Goal: Task Accomplishment & Management: Manage account settings

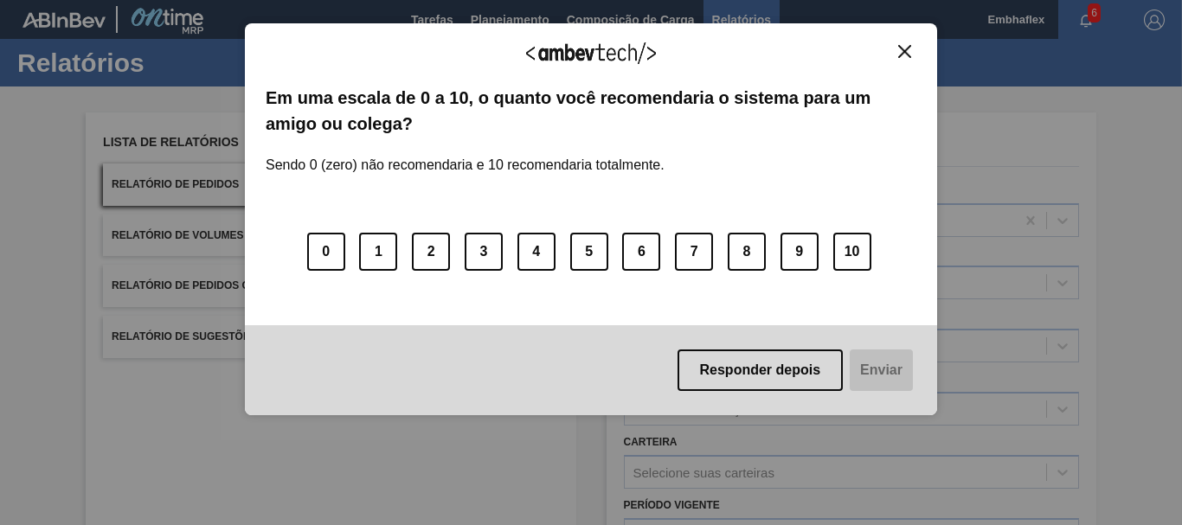
scroll to position [276, 0]
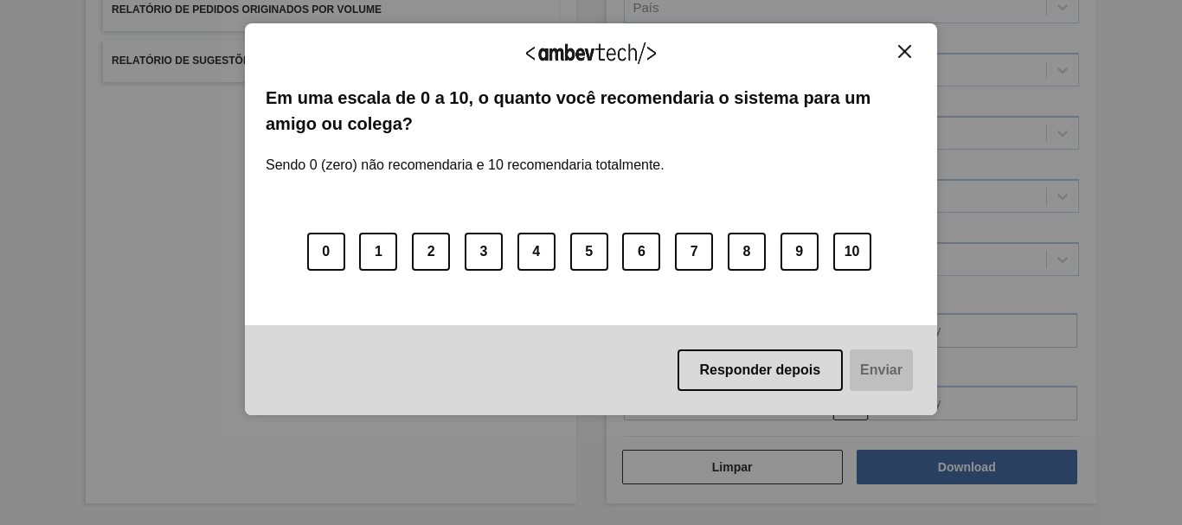
click at [916, 59] on div "Agradecemos seu feedback! Em uma escala de 0 a 10, o quanto você recomendaria o…" at bounding box center [591, 219] width 692 height 393
click at [908, 53] on img "Close" at bounding box center [904, 51] width 13 height 13
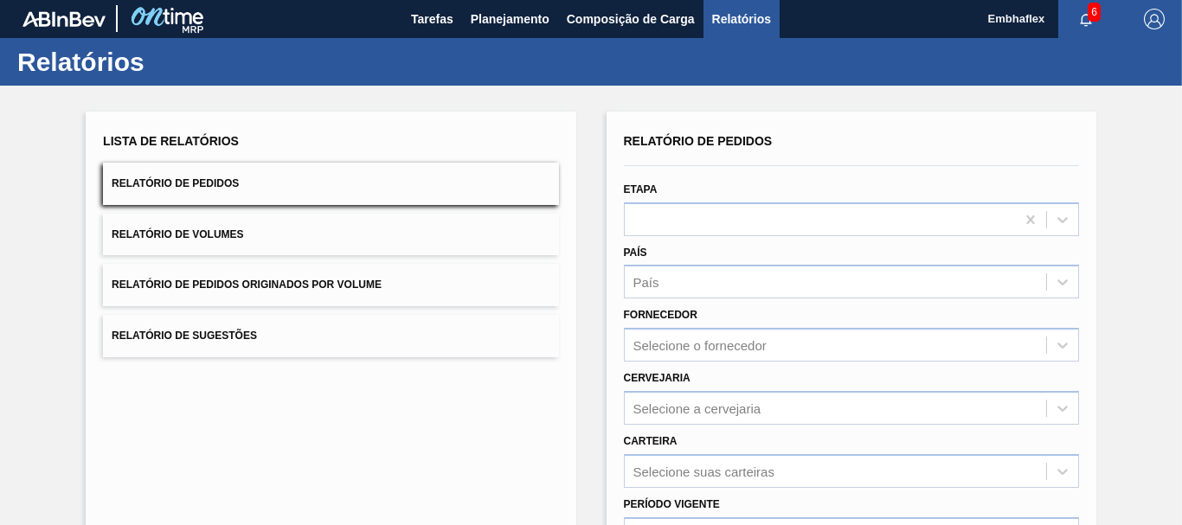
scroll to position [0, 0]
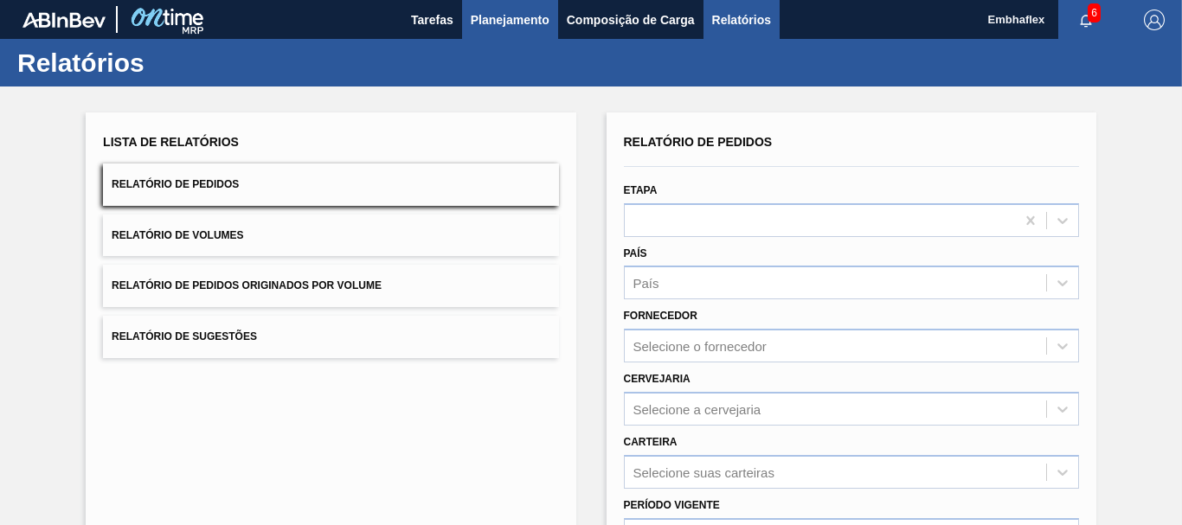
click at [495, 34] on button "Planejamento" at bounding box center [510, 19] width 96 height 39
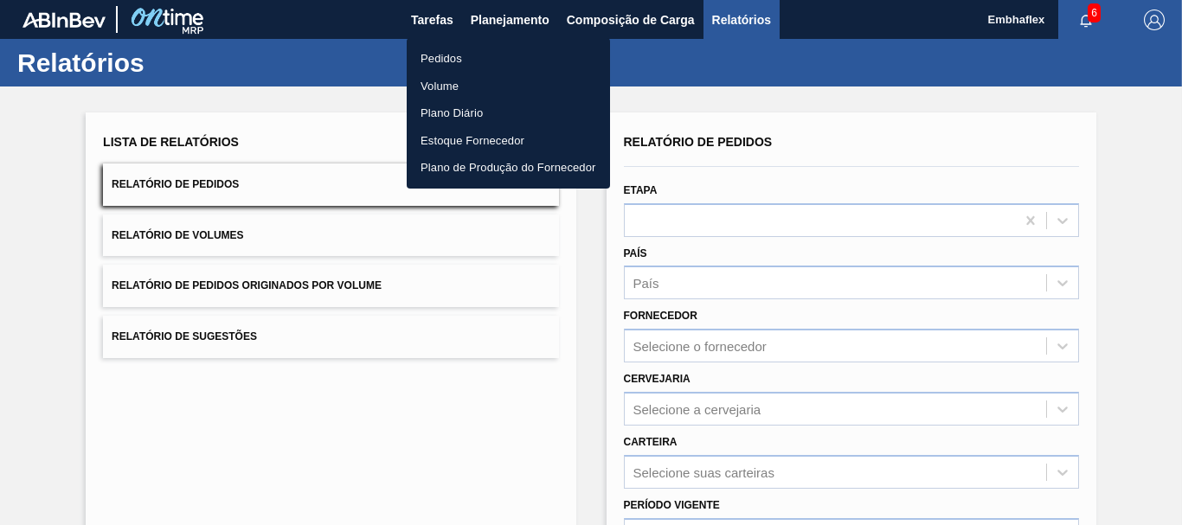
click at [446, 56] on li "Pedidos" at bounding box center [508, 59] width 203 height 28
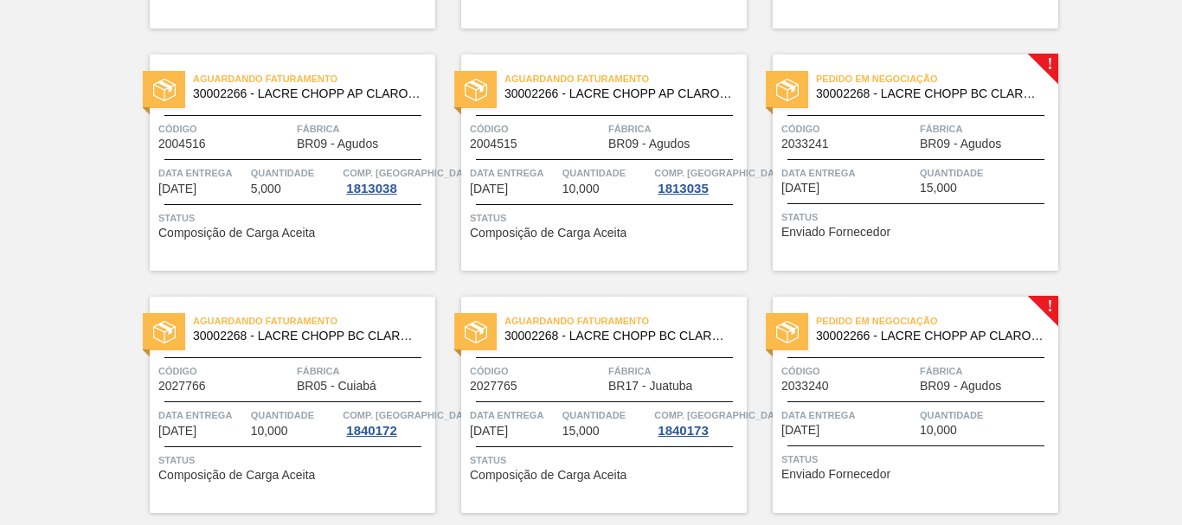
scroll to position [2089, 0]
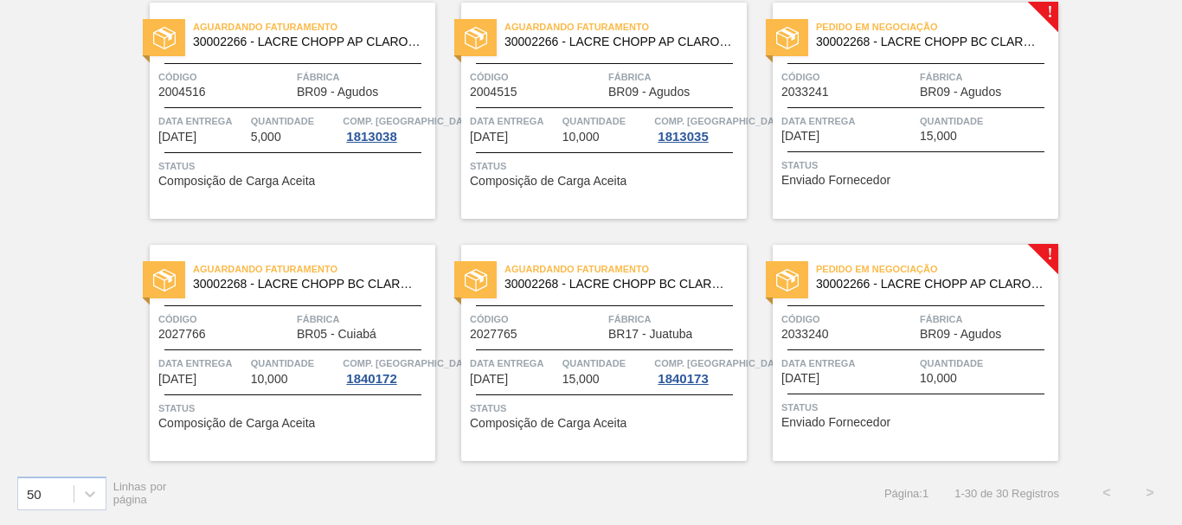
click at [998, 215] on div "Pedido em Negociação 30002268 - LACRE CHOPP BC CLARO AF IN65 Código 2033241 Fáb…" at bounding box center [916, 111] width 286 height 216
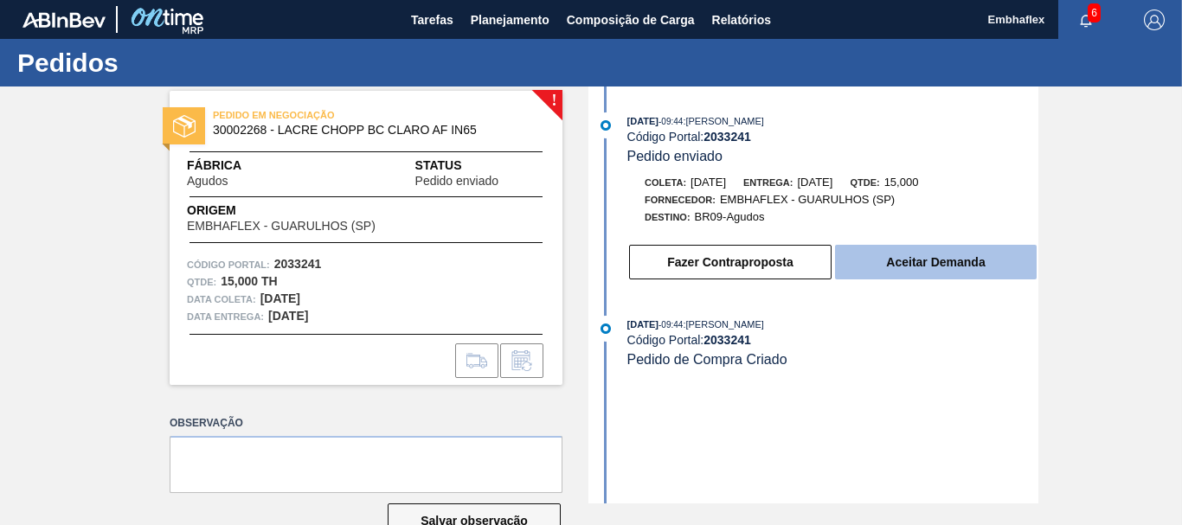
click at [974, 258] on button "Aceitar Demanda" at bounding box center [936, 262] width 202 height 35
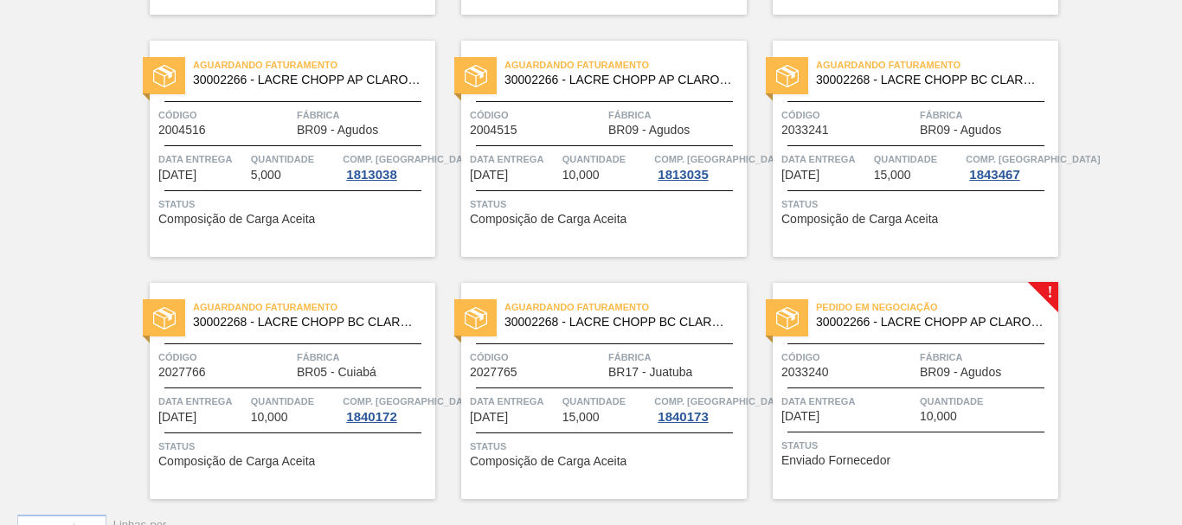
scroll to position [2089, 0]
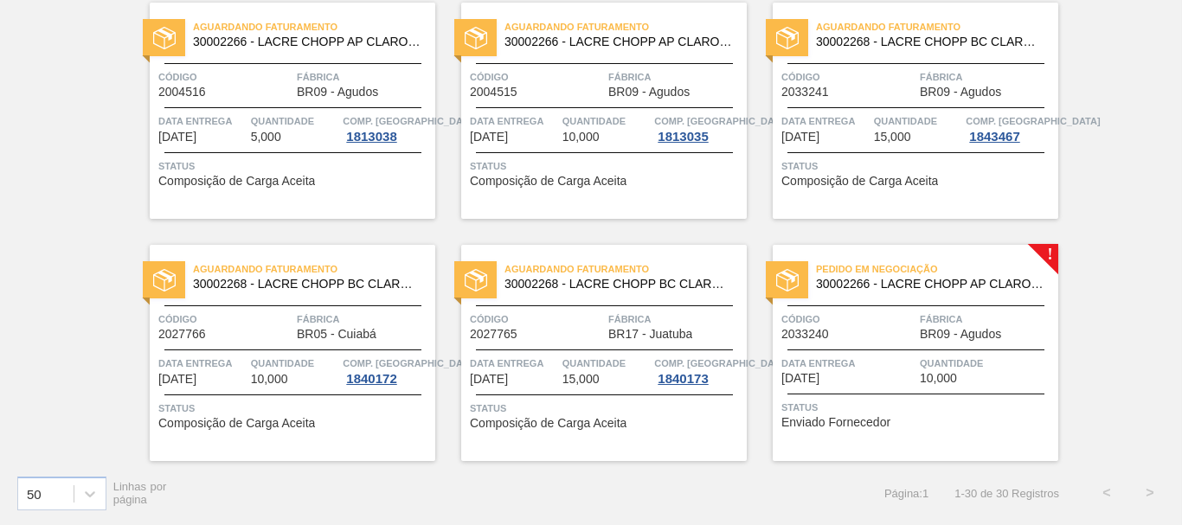
click at [980, 388] on div "Pedido em Negociação 30002266 - LACRE CHOPP AP CLARO AF IN65 Código 2033240 Fáb…" at bounding box center [916, 353] width 286 height 216
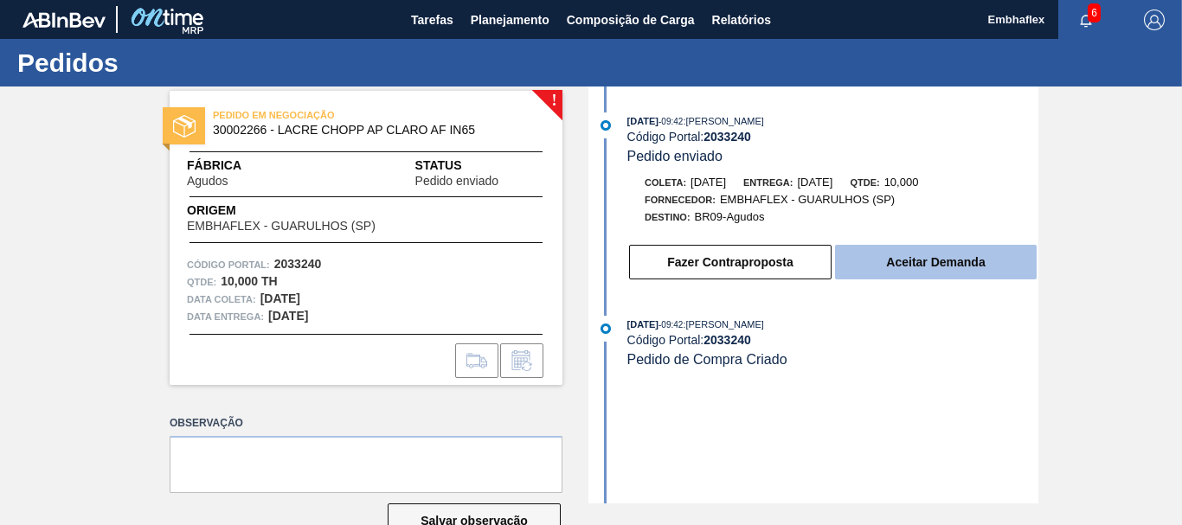
click at [954, 273] on button "Aceitar Demanda" at bounding box center [936, 262] width 202 height 35
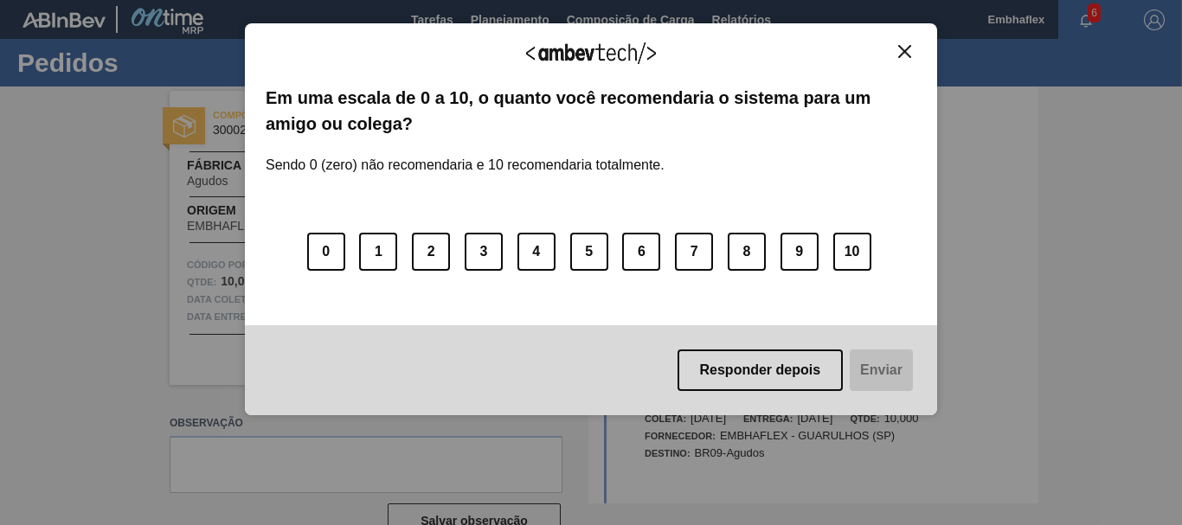
click at [903, 55] on img "Close" at bounding box center [904, 51] width 13 height 13
